Goal: Task Accomplishment & Management: Use online tool/utility

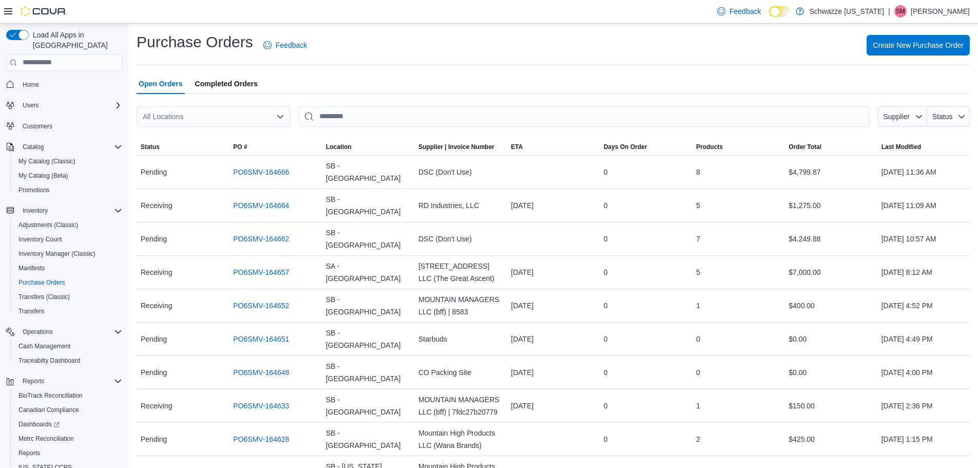
click at [54, 78] on span "Home" at bounding box center [70, 84] width 104 height 13
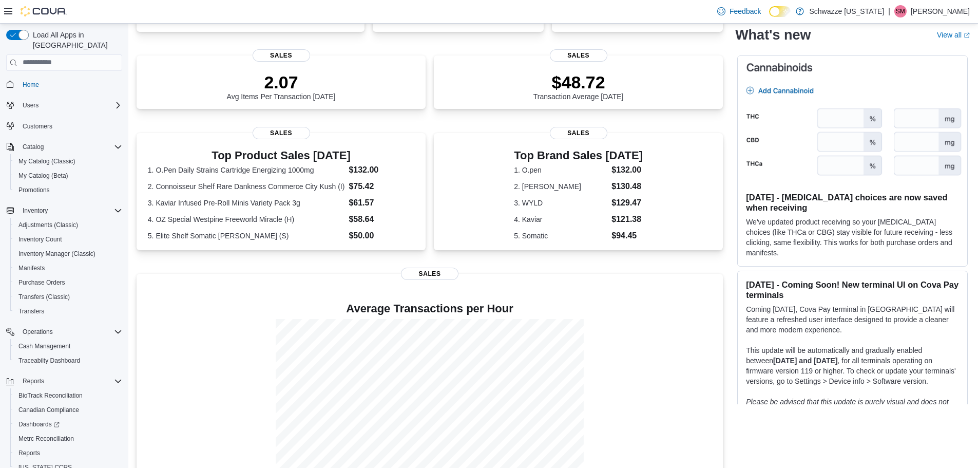
scroll to position [250, 0]
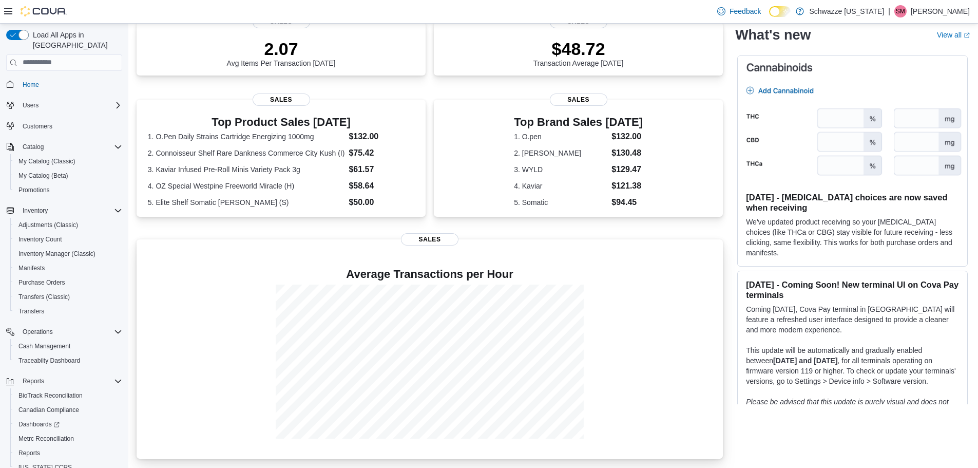
click at [178, 281] on div at bounding box center [430, 282] width 570 height 4
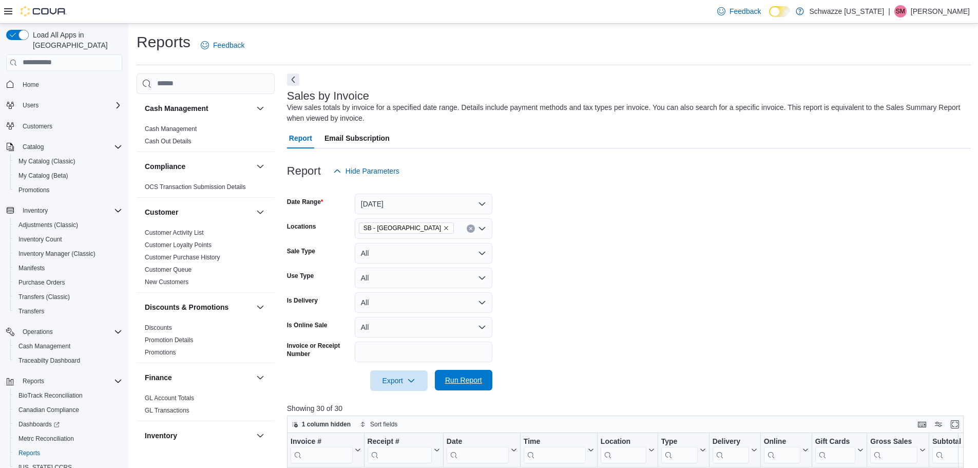
click at [480, 381] on span "Run Report" at bounding box center [463, 380] width 37 height 10
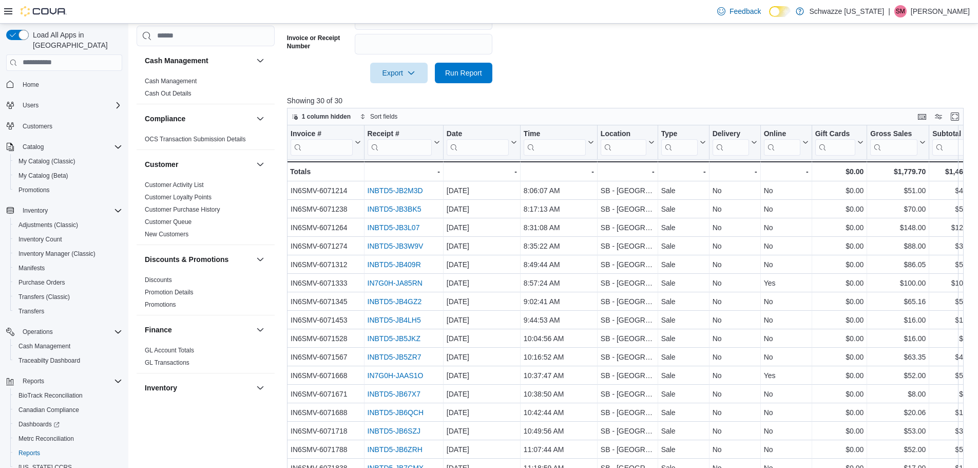
scroll to position [308, 0]
click at [413, 76] on span "Export" at bounding box center [398, 72] width 45 height 21
click at [420, 95] on span "Export to Excel" at bounding box center [400, 93] width 46 height 8
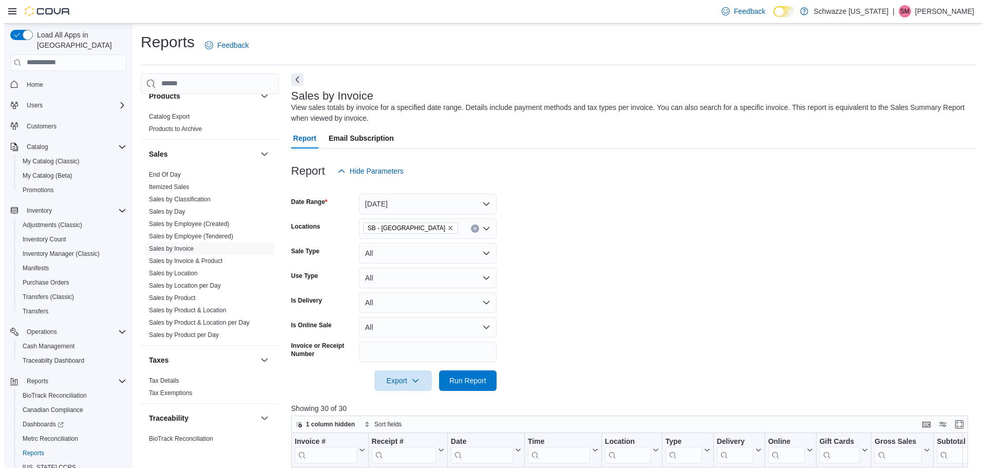
scroll to position [685, 0]
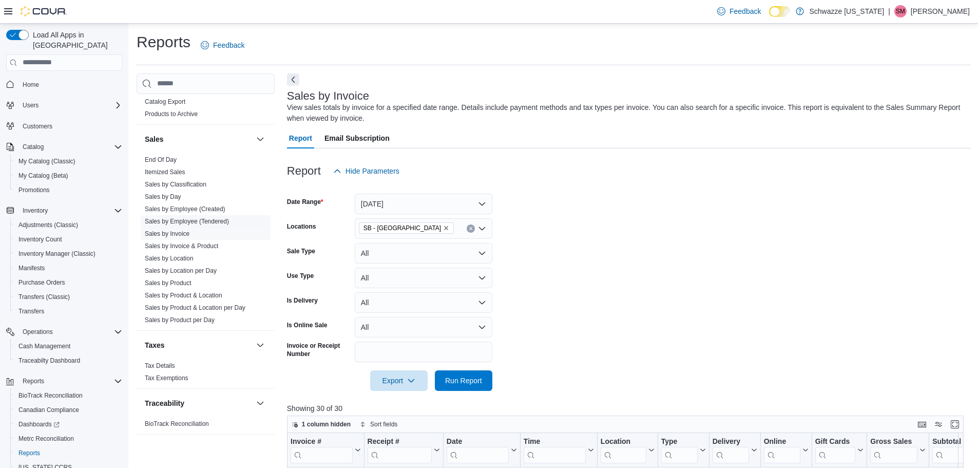
click at [191, 219] on link "Sales by Employee (Tendered)" at bounding box center [187, 221] width 84 height 7
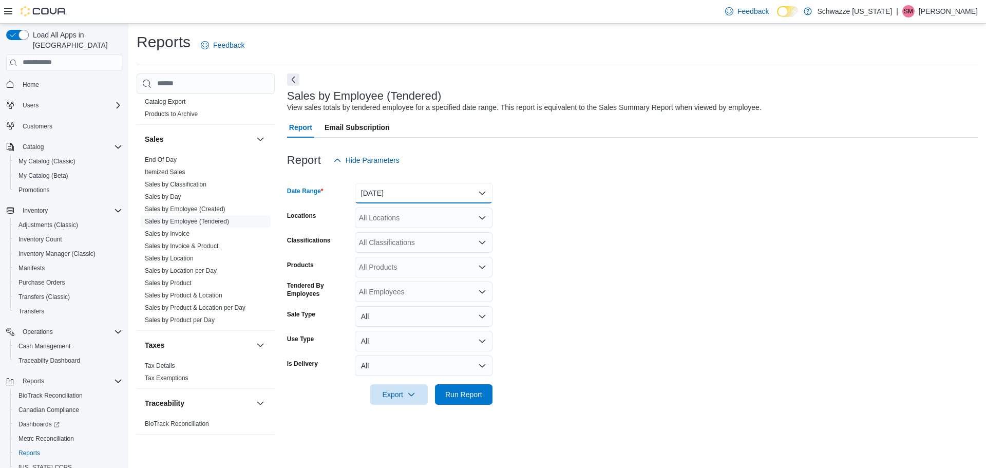
click at [410, 192] on button "[DATE]" at bounding box center [424, 193] width 138 height 21
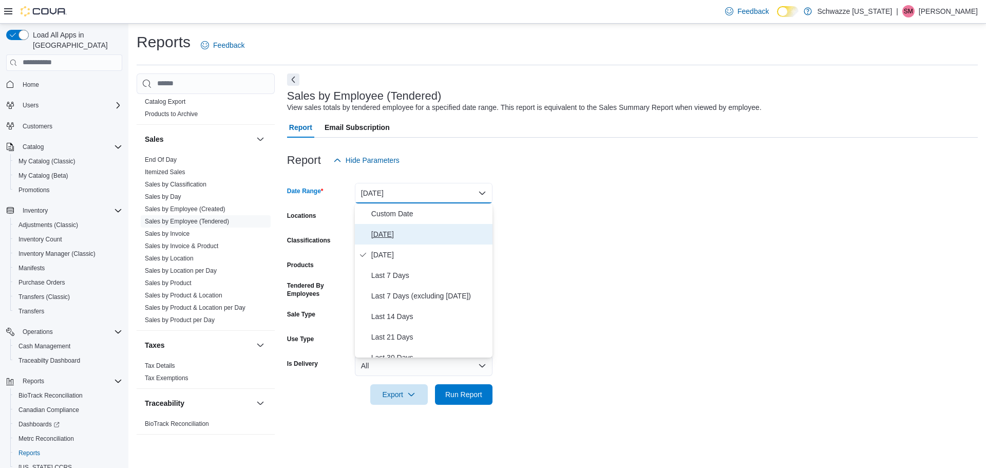
click at [397, 229] on span "[DATE]" at bounding box center [429, 234] width 117 height 12
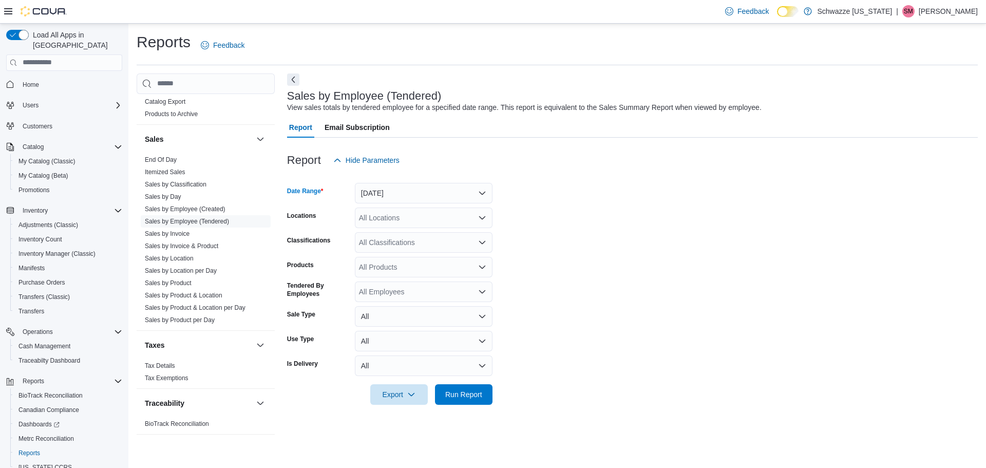
click at [553, 224] on form "Date Range [DATE] Locations All Locations Classifications All Classifications P…" at bounding box center [632, 287] width 690 height 234
click at [414, 223] on div "All Locations" at bounding box center [424, 217] width 138 height 21
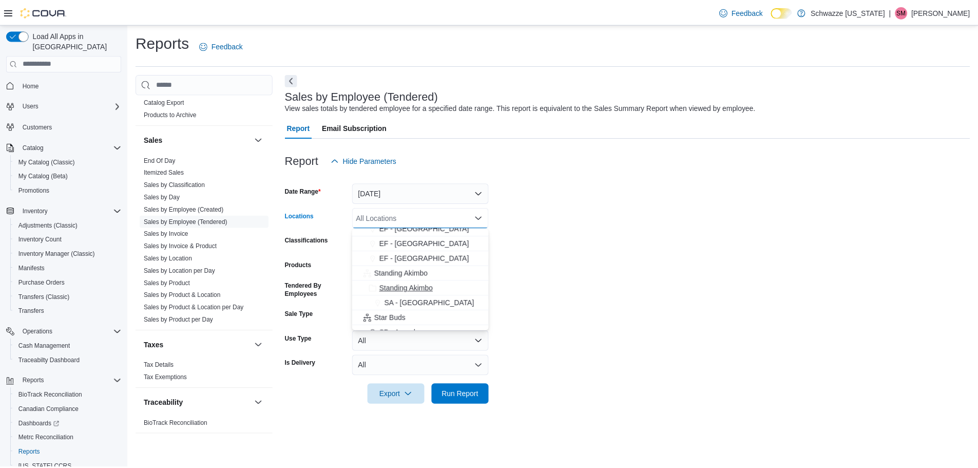
scroll to position [103, 0]
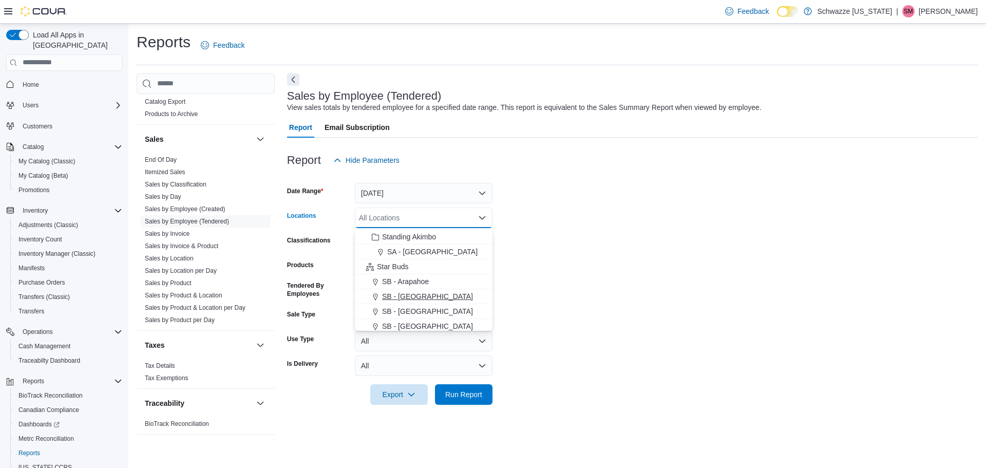
click at [409, 295] on span "SB - [GEOGRAPHIC_DATA]" at bounding box center [427, 296] width 91 height 10
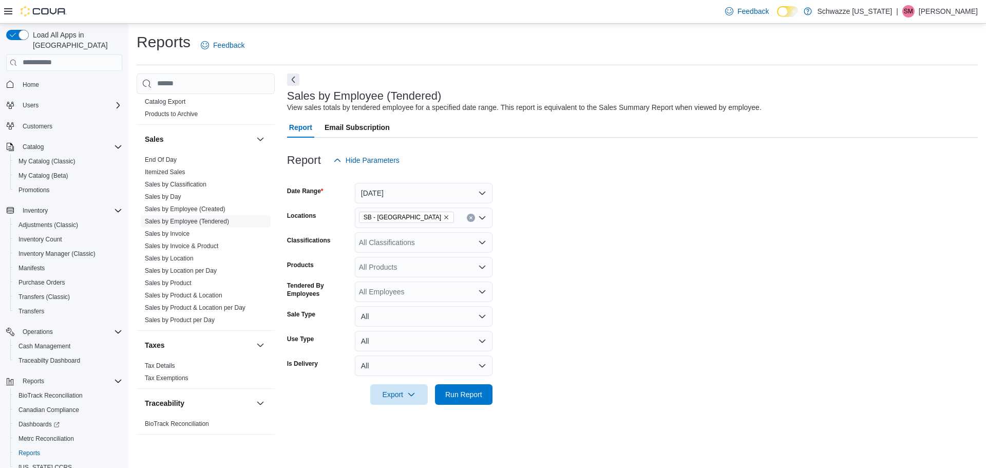
click at [537, 273] on form "Date Range [DATE] Locations SB - Aurora Classifications All Classifications Pro…" at bounding box center [632, 287] width 690 height 234
click at [477, 399] on span "Run Report" at bounding box center [463, 393] width 45 height 21
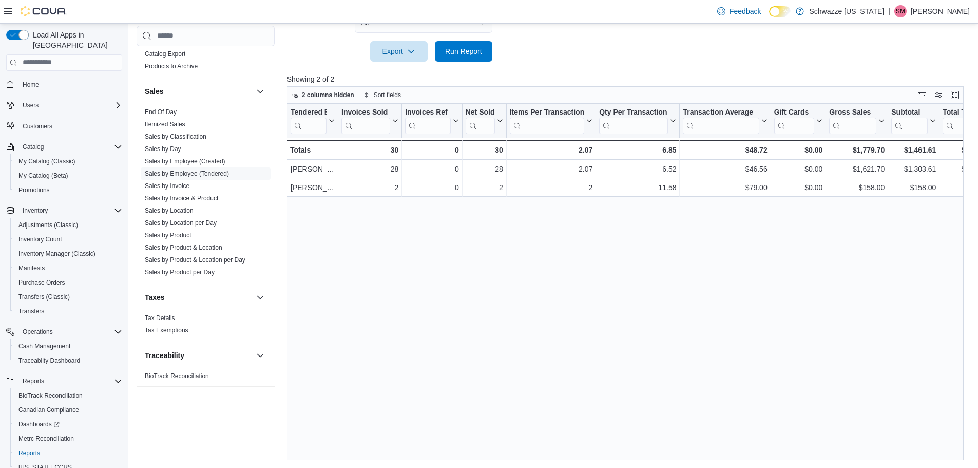
scroll to position [343, 0]
click at [592, 332] on div "Tendered Employee Click to view column header actions Invoices Sold Click to vi…" at bounding box center [629, 281] width 684 height 357
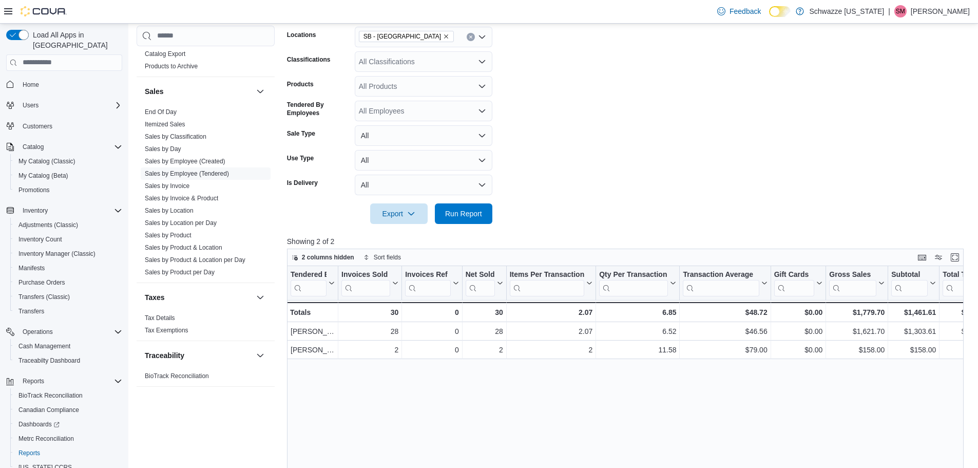
scroll to position [35, 0]
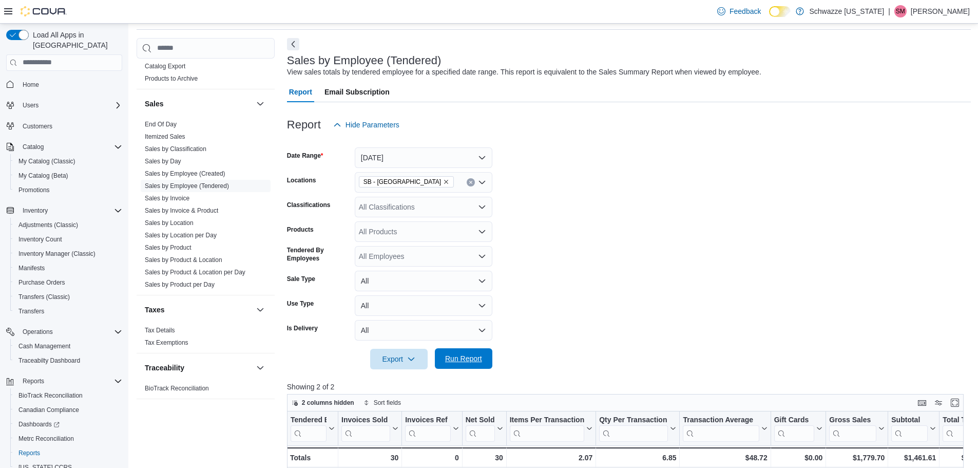
click at [459, 364] on span "Run Report" at bounding box center [463, 358] width 45 height 21
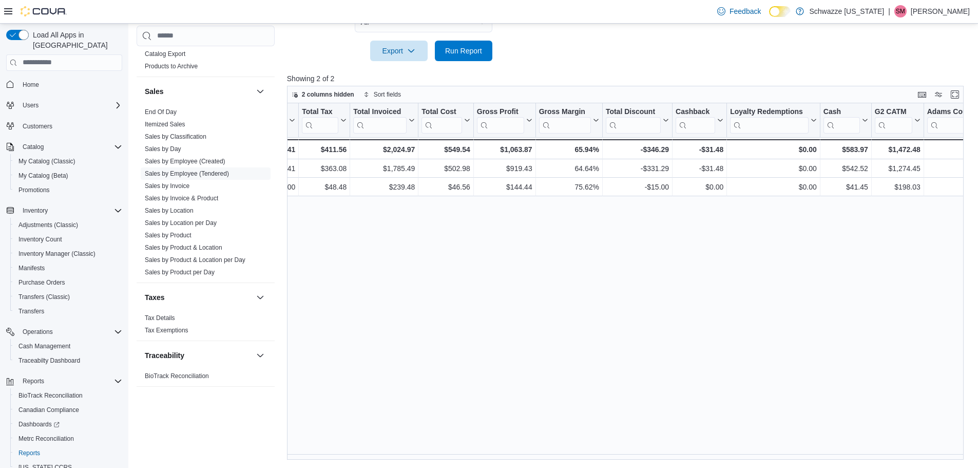
scroll to position [0, 0]
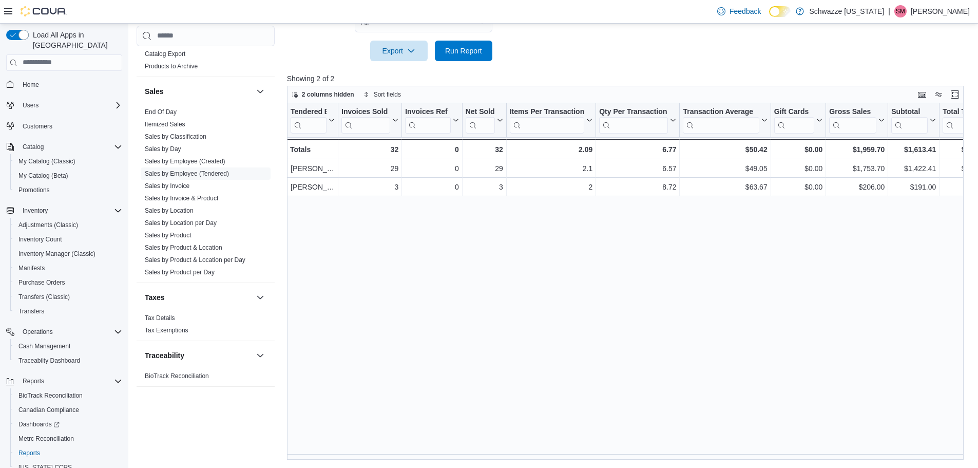
click at [428, 368] on div "Tendered Employee Click to view column header actions Invoices Sold Click to vi…" at bounding box center [629, 281] width 684 height 357
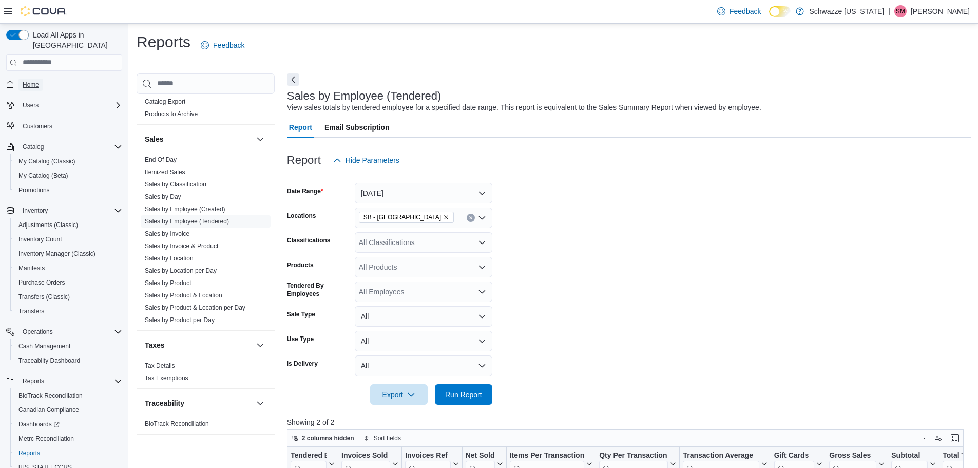
click at [33, 81] on span "Home" at bounding box center [31, 85] width 16 height 8
